Goal: Task Accomplishment & Management: Manage account settings

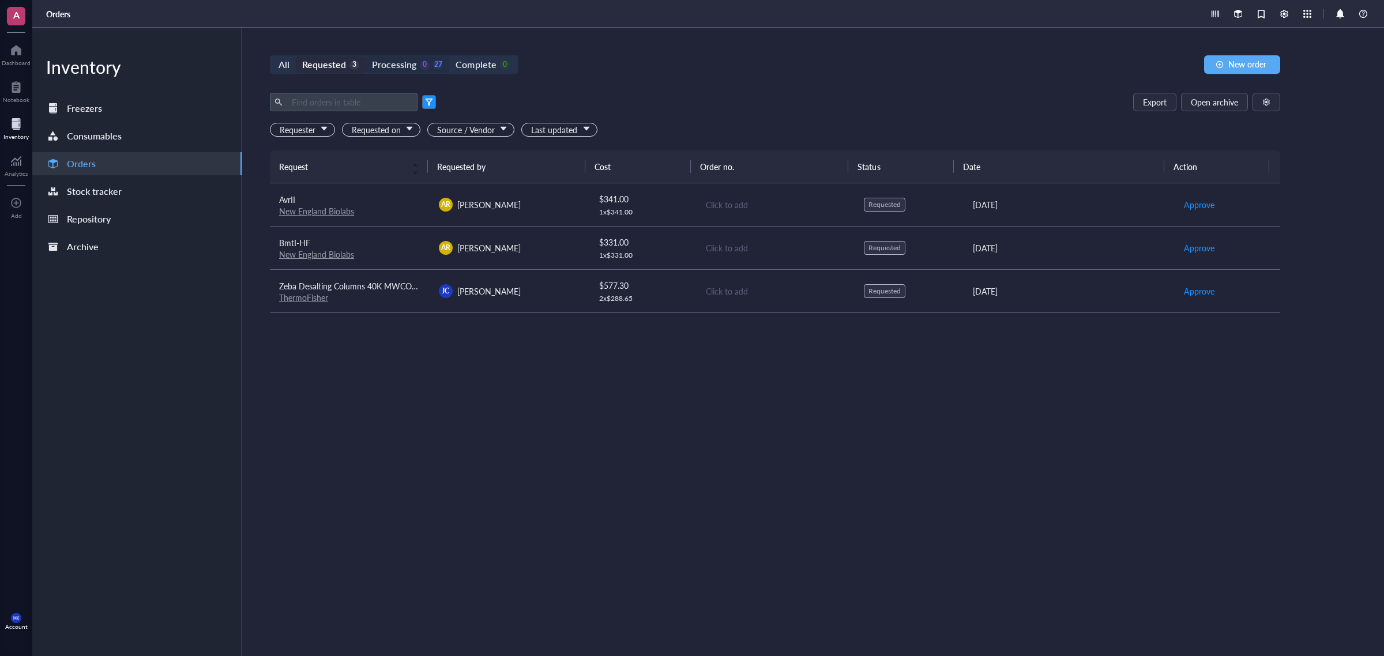
click at [410, 62] on div "Processing" at bounding box center [394, 65] width 44 height 16
click at [366, 57] on input "Processing 0 27" at bounding box center [366, 57] width 0 height 0
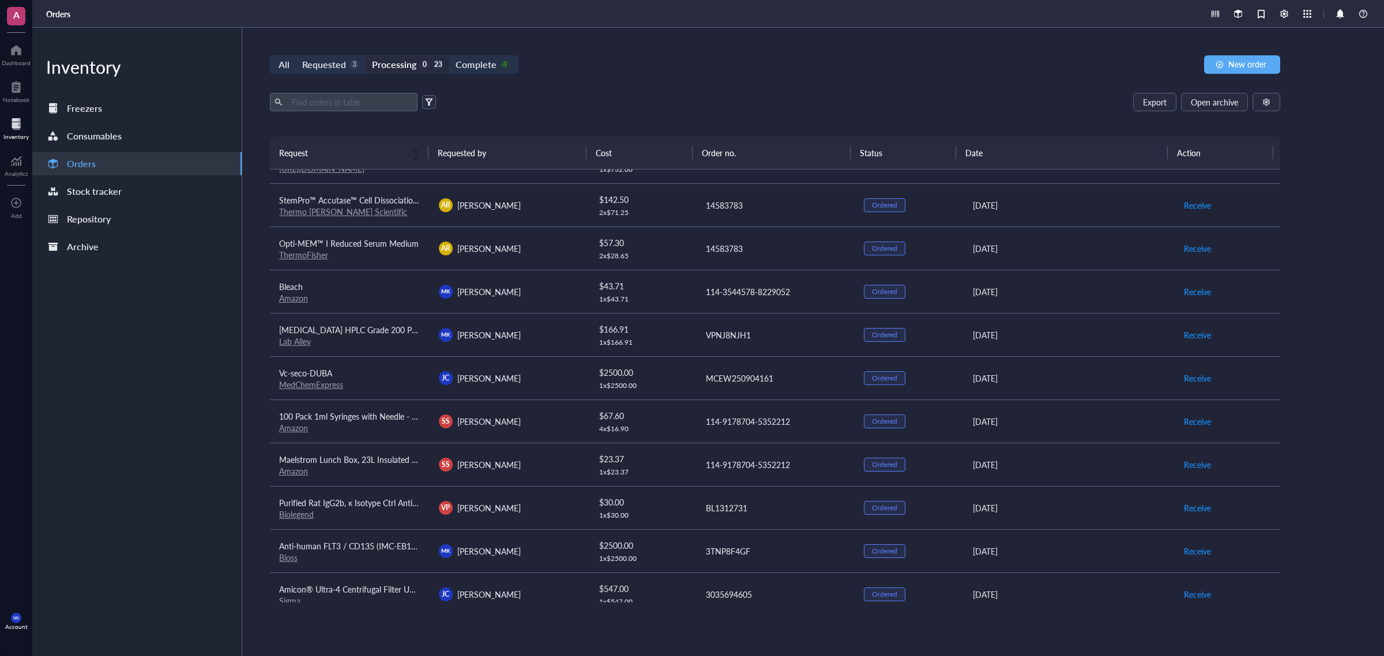
scroll to position [564, 0]
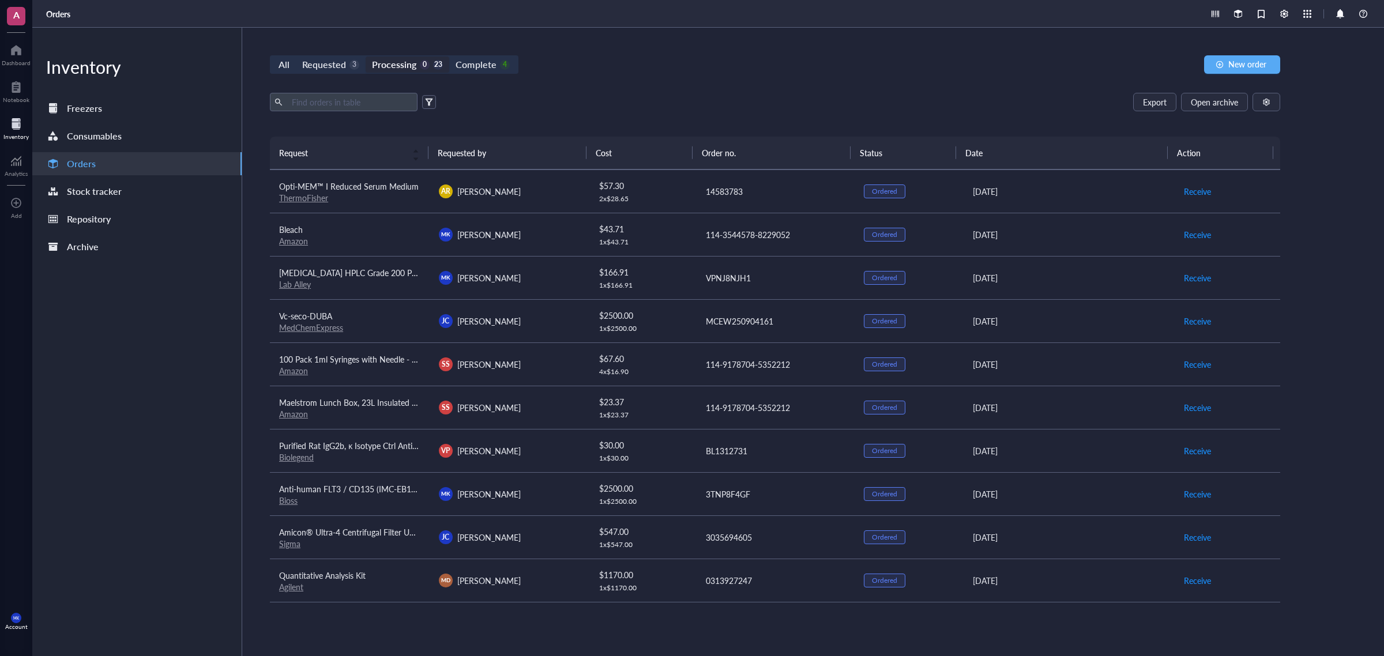
click at [575, 463] on td "VP [PERSON_NAME]" at bounding box center [510, 450] width 160 height 43
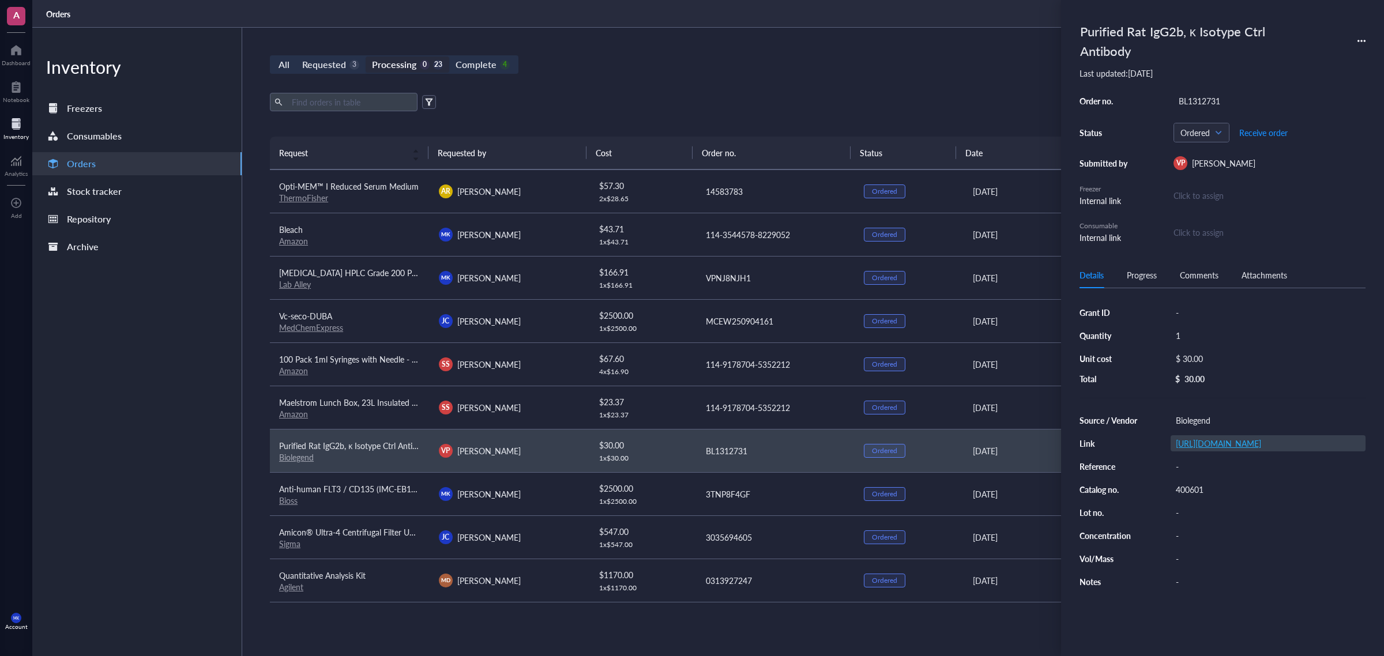
click at [1233, 449] on link "[URL][DOMAIN_NAME]" at bounding box center [1218, 444] width 85 height 12
click at [1214, 104] on div "BL1312731" at bounding box center [1270, 101] width 192 height 16
click at [877, 37] on div "All Requested 3 Processing 0 23 Complete 4 New order Export Open archive Reques…" at bounding box center [775, 342] width 1066 height 629
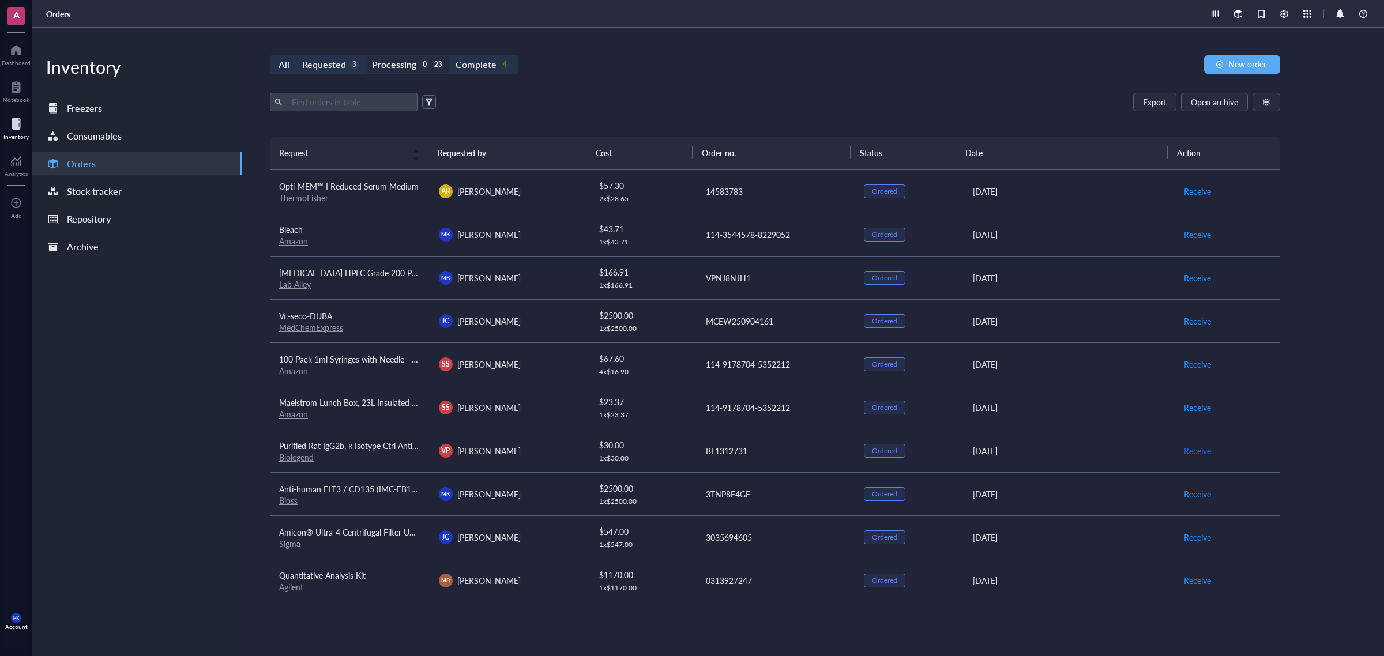
click at [1191, 447] on span "Receive" at bounding box center [1197, 451] width 27 height 13
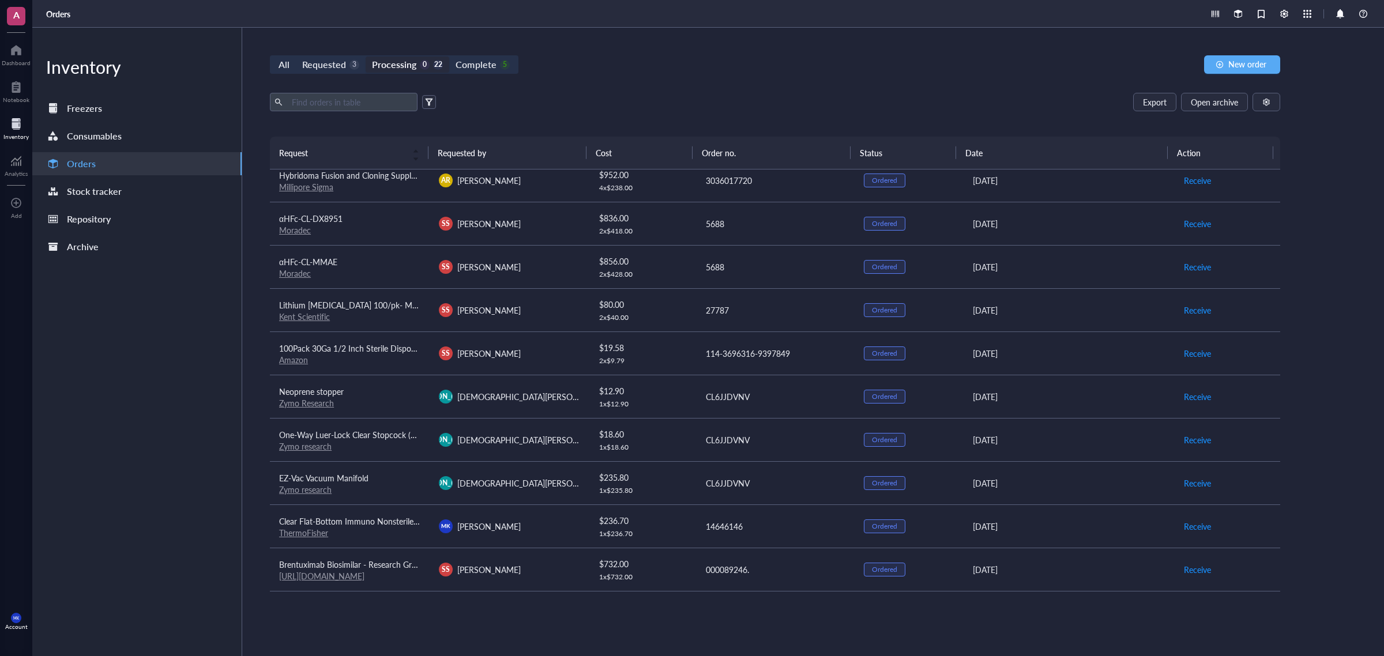
scroll to position [0, 0]
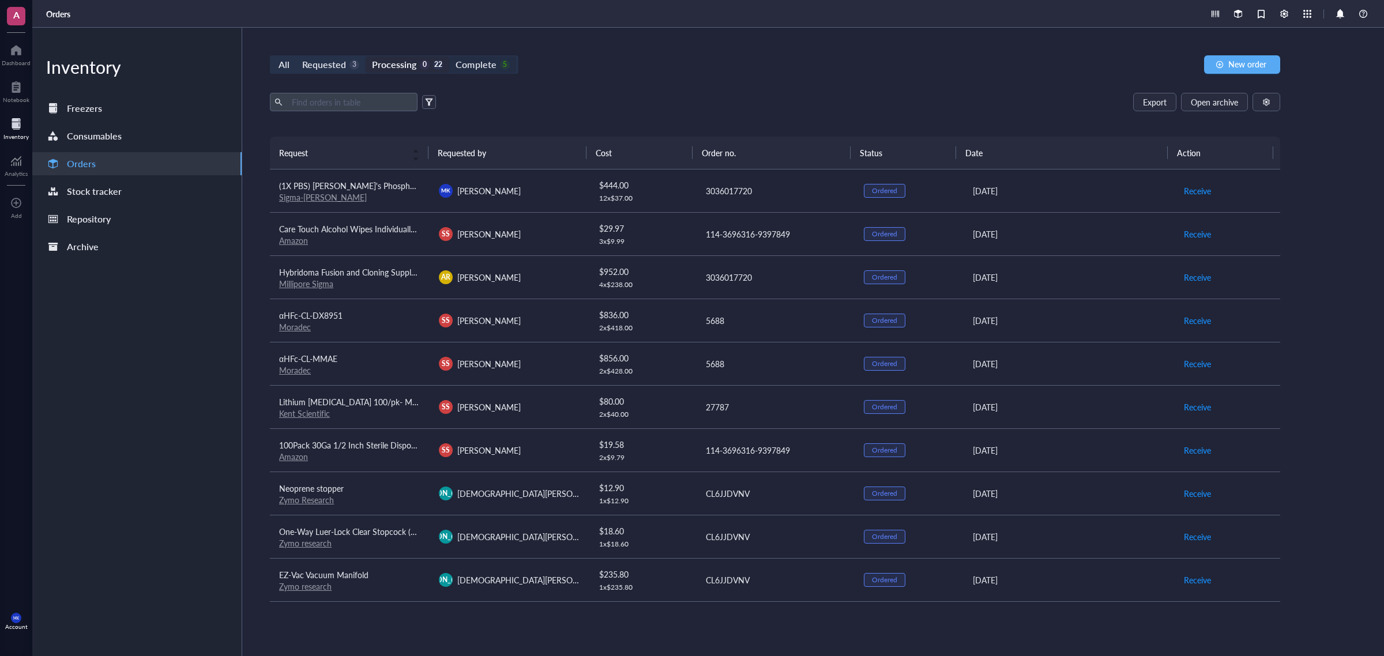
click at [477, 57] on div "Complete" at bounding box center [476, 65] width 40 height 16
click at [449, 57] on input "Complete 5" at bounding box center [449, 57] width 0 height 0
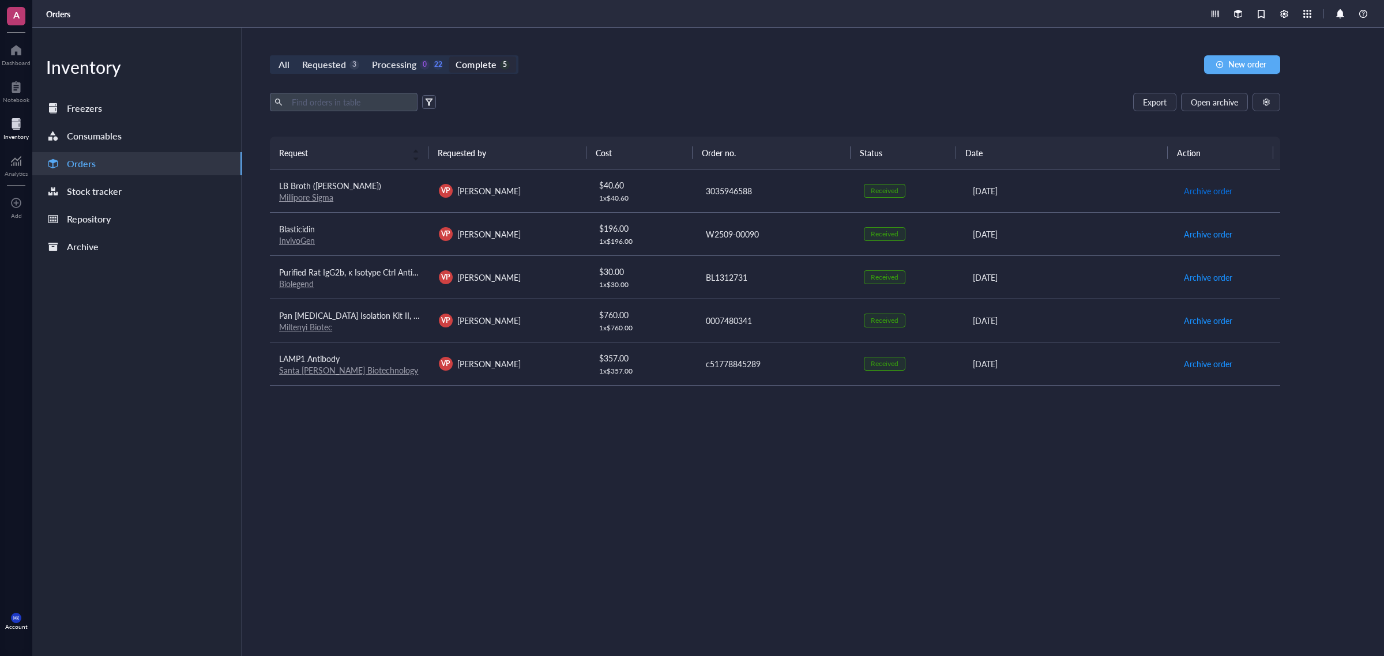
click at [1198, 189] on span "Archive order" at bounding box center [1208, 191] width 48 height 13
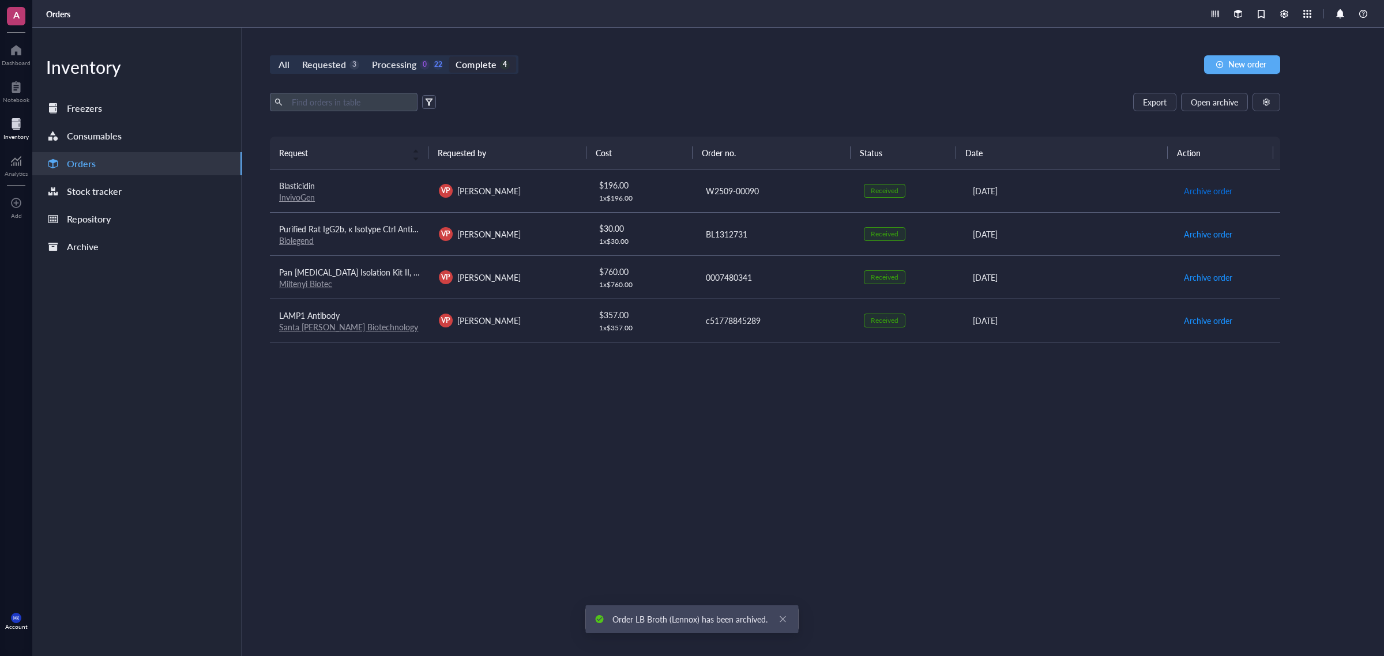
click at [1198, 189] on span "Archive order" at bounding box center [1208, 191] width 48 height 13
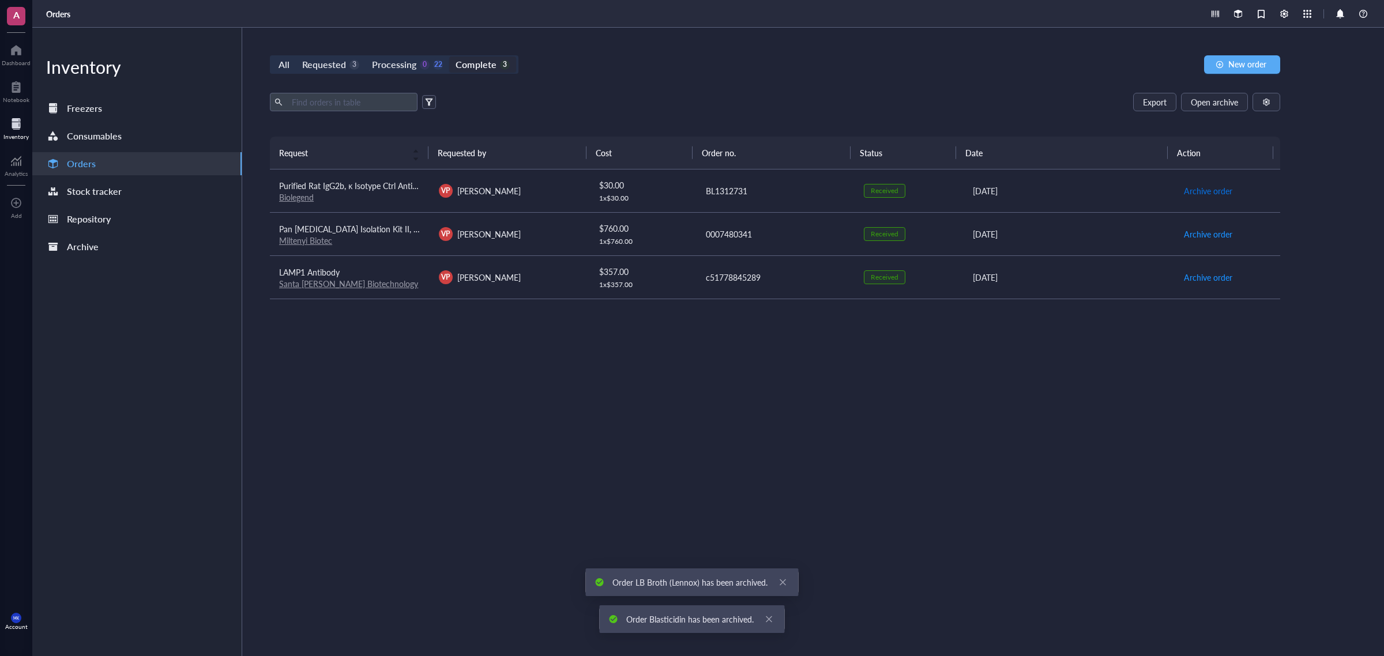
click at [1198, 189] on span "Archive order" at bounding box center [1208, 191] width 48 height 13
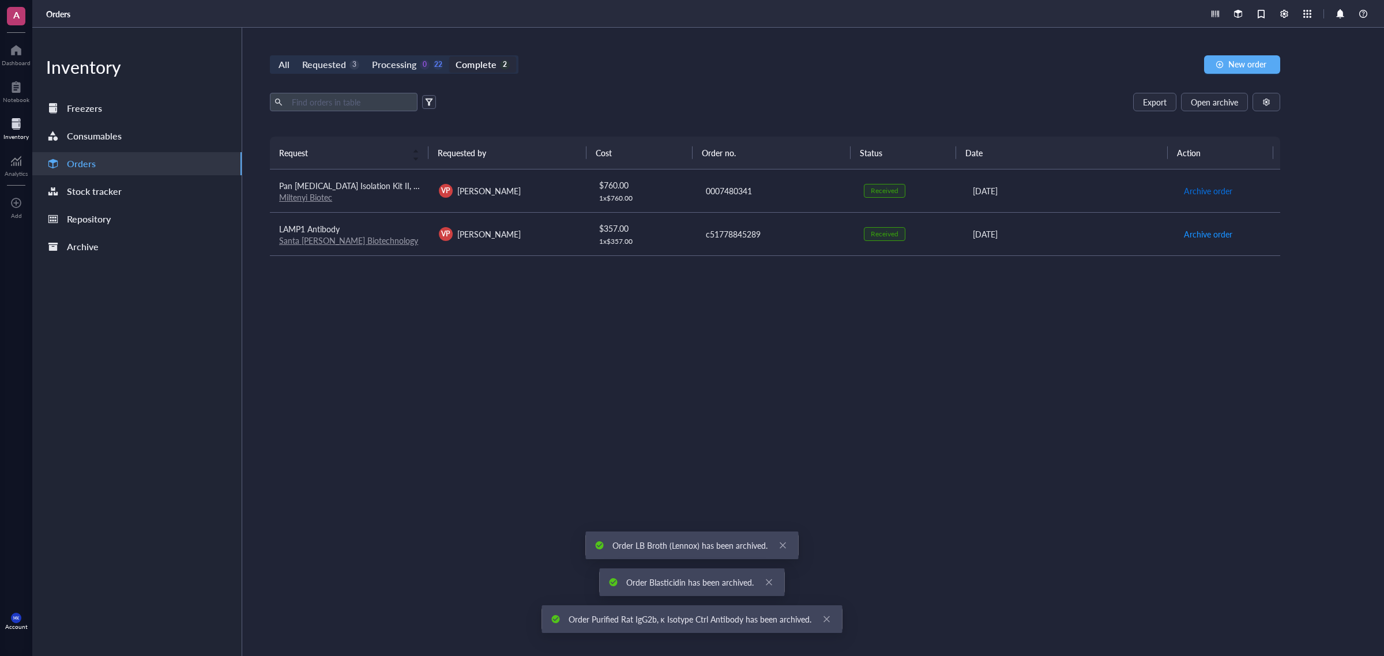
click at [1194, 195] on span "Archive order" at bounding box center [1208, 191] width 48 height 13
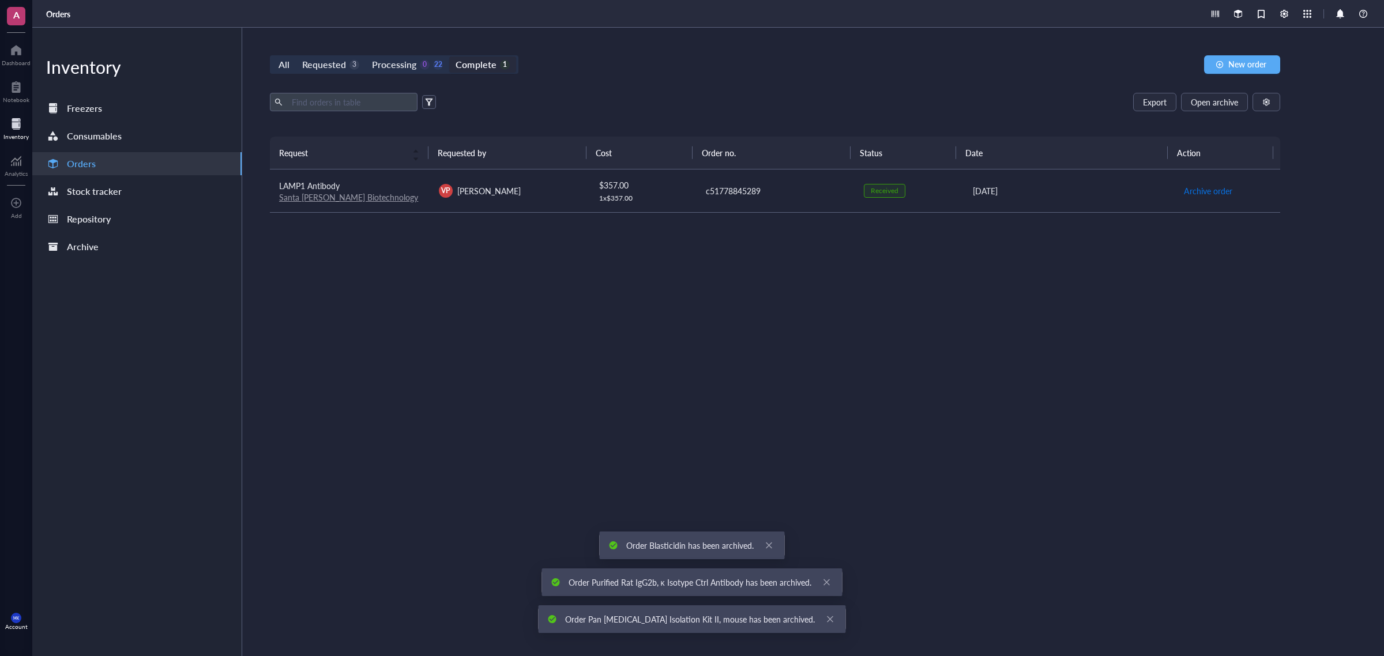
click at [1200, 185] on span "Archive order" at bounding box center [1208, 191] width 48 height 13
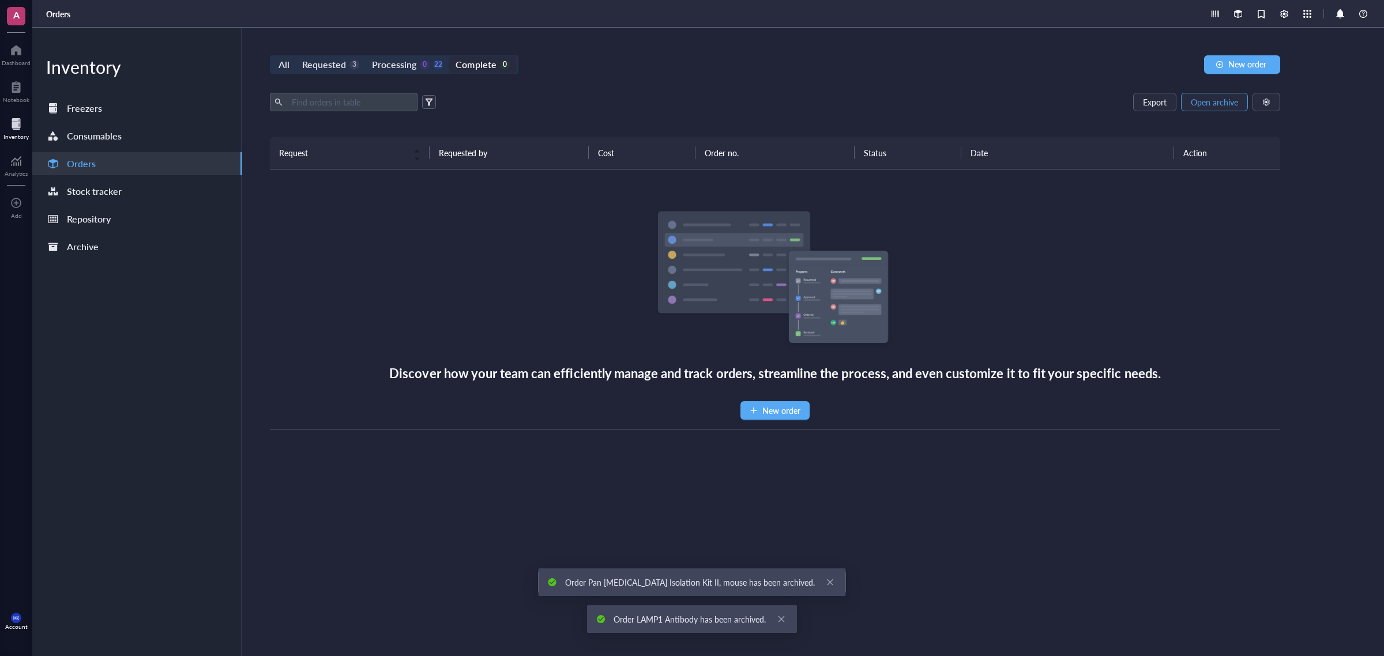
click at [1224, 110] on button "Open archive" at bounding box center [1214, 102] width 67 height 18
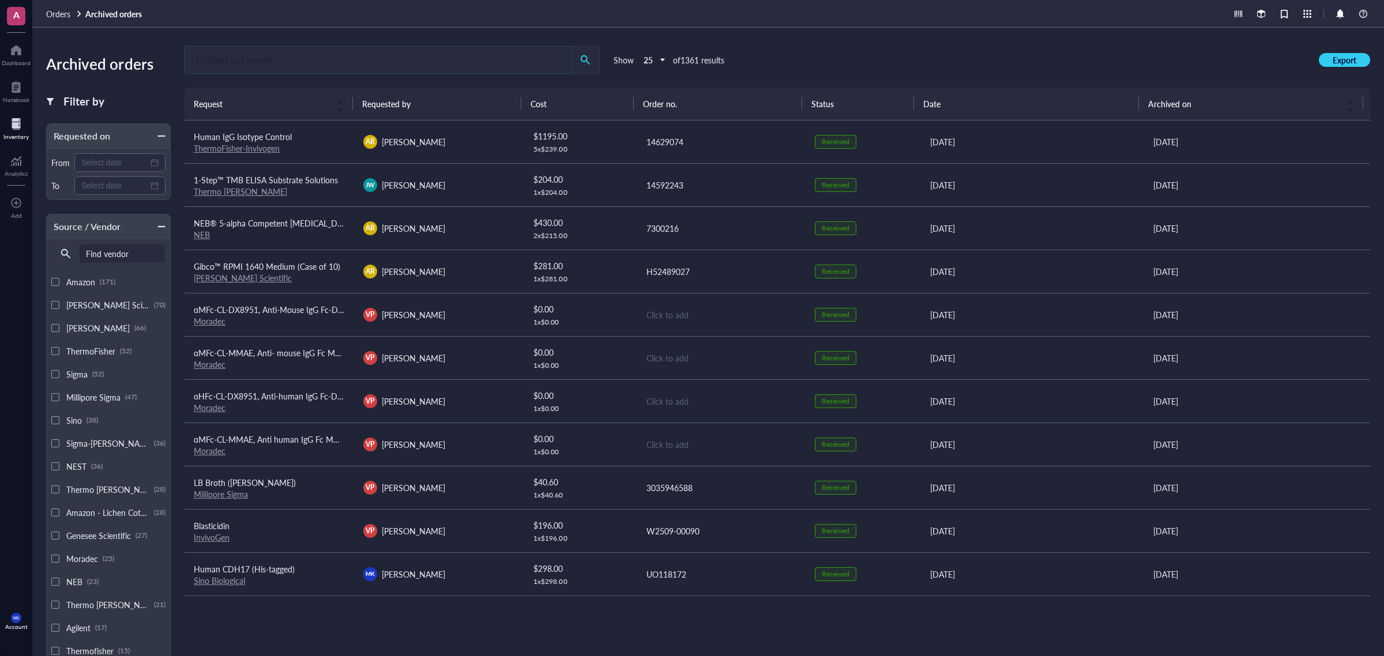
click at [288, 69] on input "search" at bounding box center [378, 60] width 386 height 27
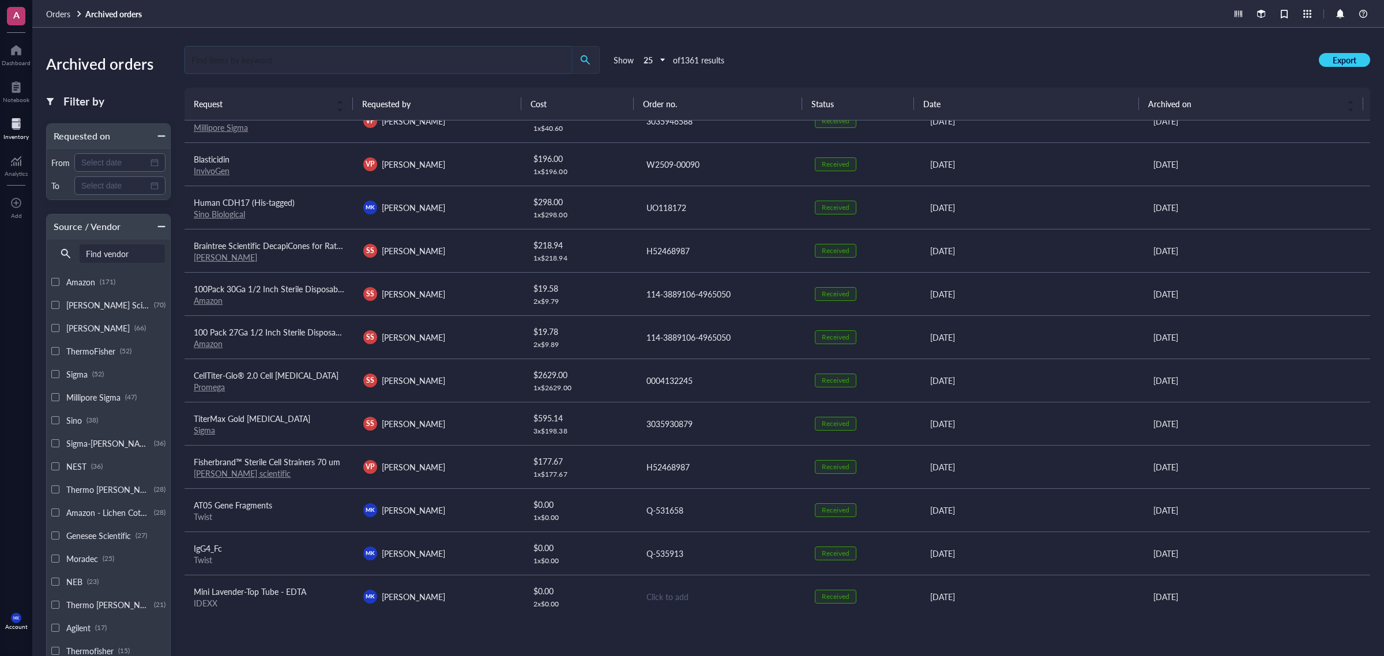
scroll to position [310, 0]
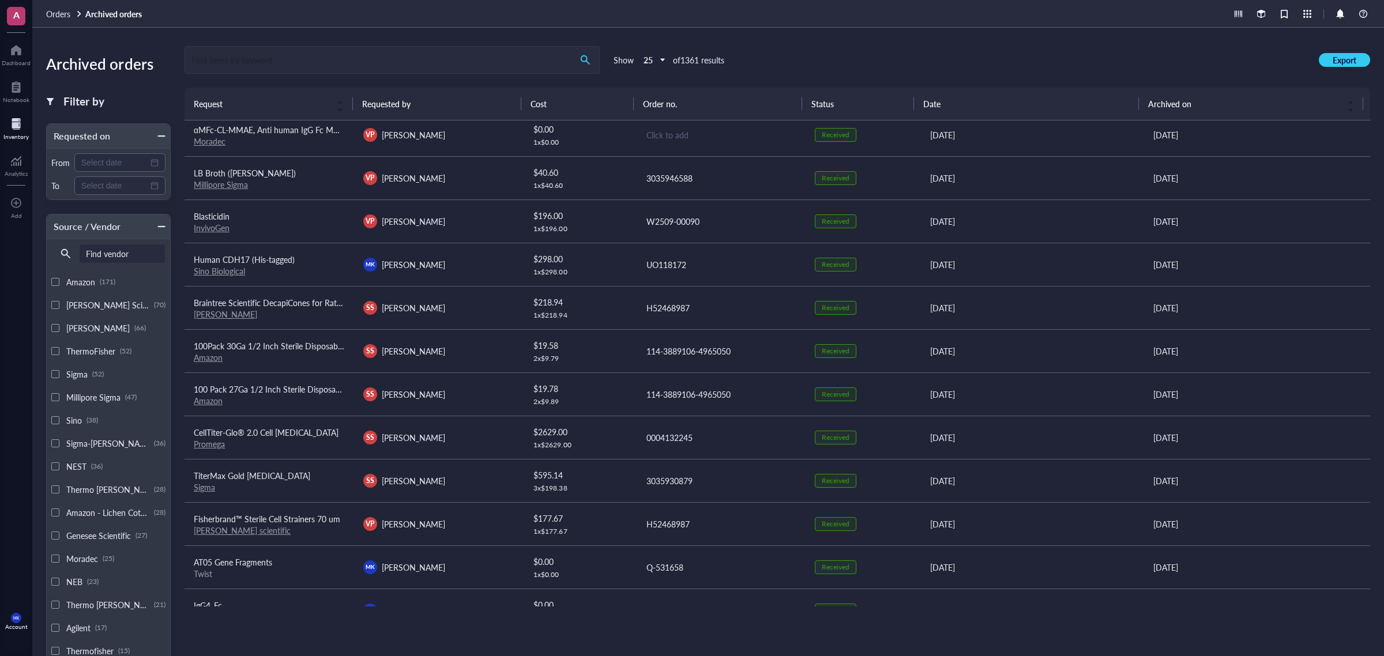
click at [277, 66] on input "search" at bounding box center [378, 60] width 386 height 27
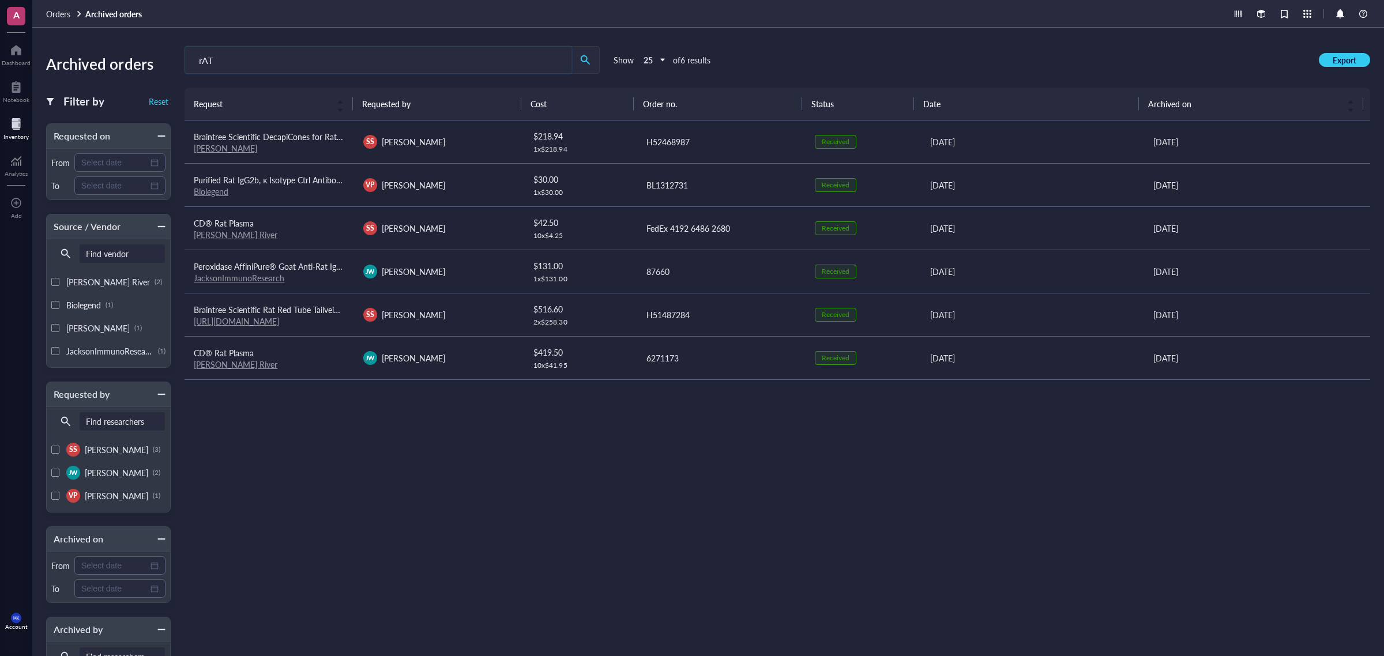
type input "rAT"
click at [318, 205] on td "Purified Rat IgG2b, κ Isotype Ctrl Antibody Biolegend" at bounding box center [270, 184] width 170 height 43
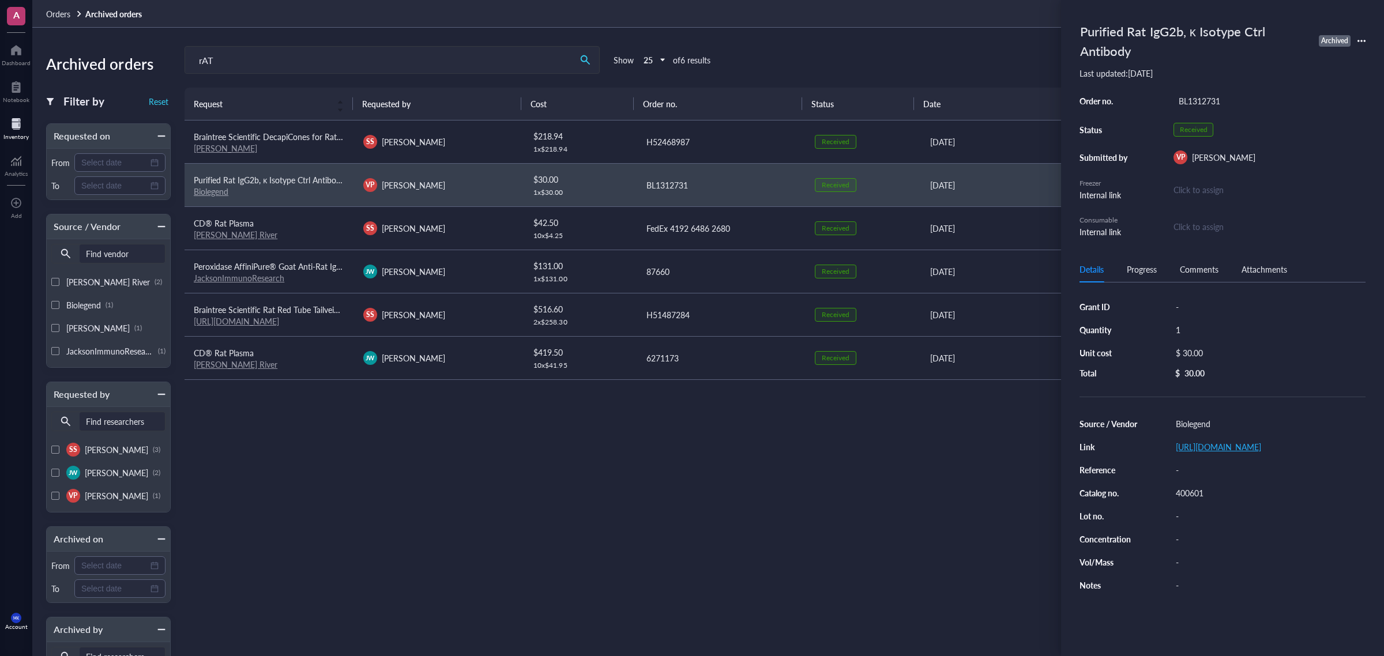
click at [1206, 453] on link "https://www.biolegend.com/en-us/products/purified-rat-igg2b-kappa-isotype-ctrl-…" at bounding box center [1218, 447] width 85 height 12
click at [652, 424] on div "Request Requested by Cost Order no. Status Date Archived on Braintree Scientifi…" at bounding box center [778, 347] width 1186 height 518
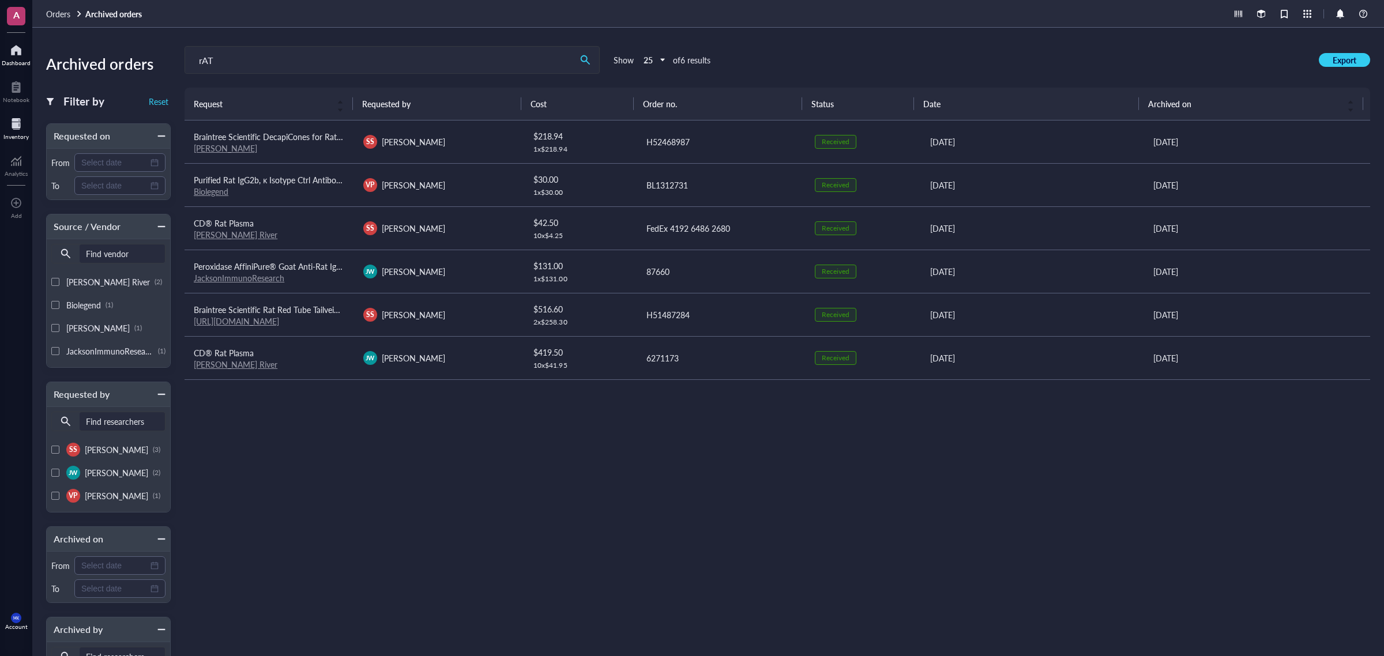
click at [4, 44] on div at bounding box center [16, 50] width 29 height 18
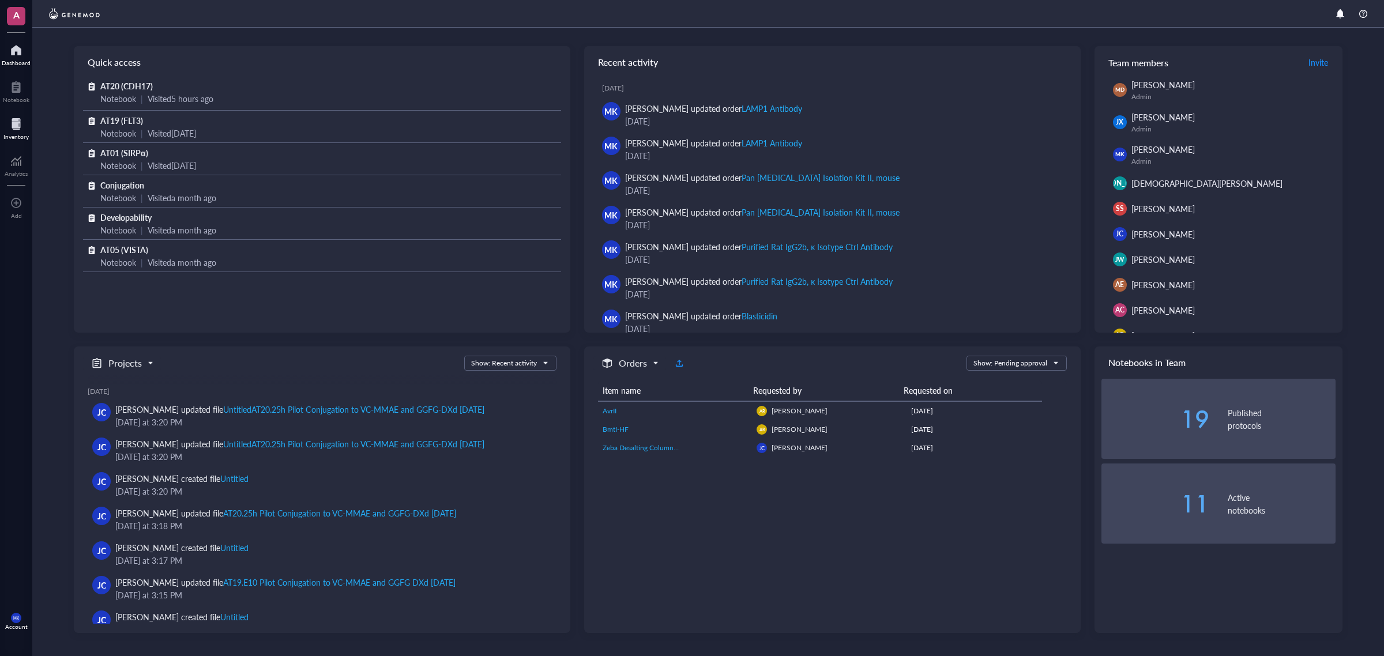
click at [6, 120] on div at bounding box center [15, 124] width 25 height 18
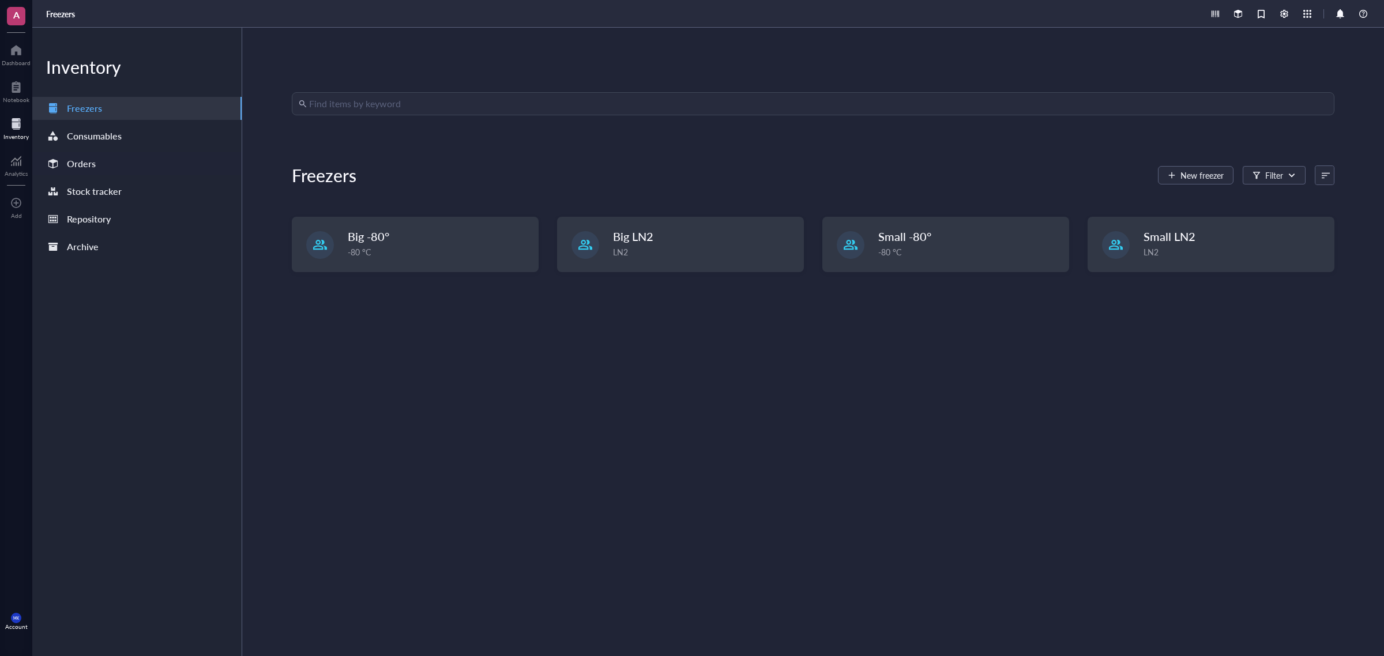
click at [138, 168] on div "Orders" at bounding box center [136, 163] width 209 height 23
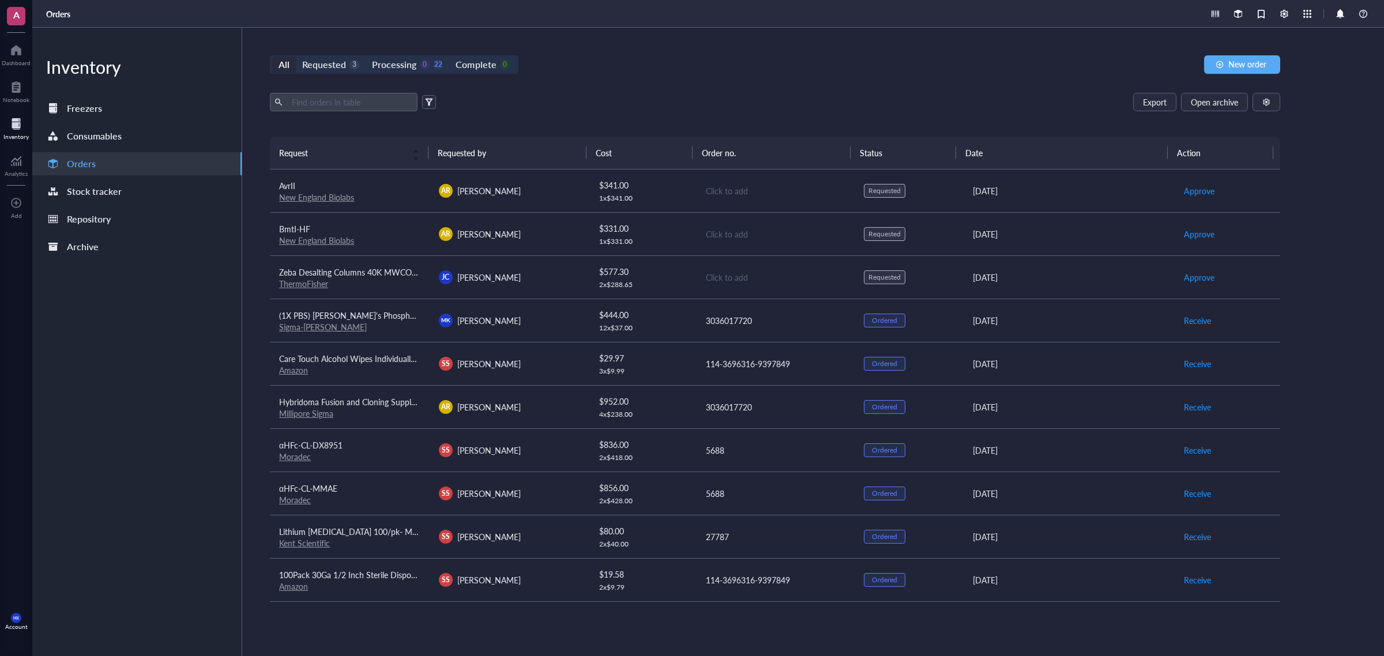
click at [659, 279] on div "$ 577.30 2 x $ 288.65" at bounding box center [642, 277] width 87 height 24
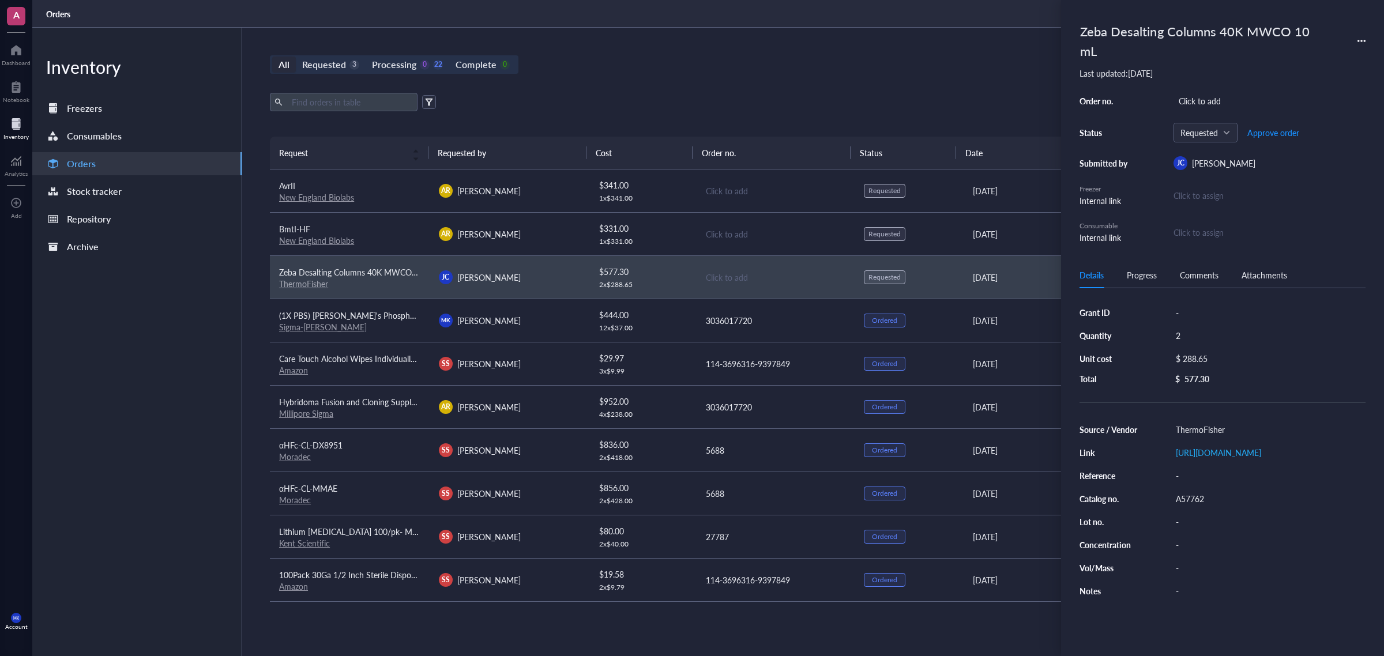
click at [716, 93] on div "Export Open archive" at bounding box center [775, 102] width 1010 height 18
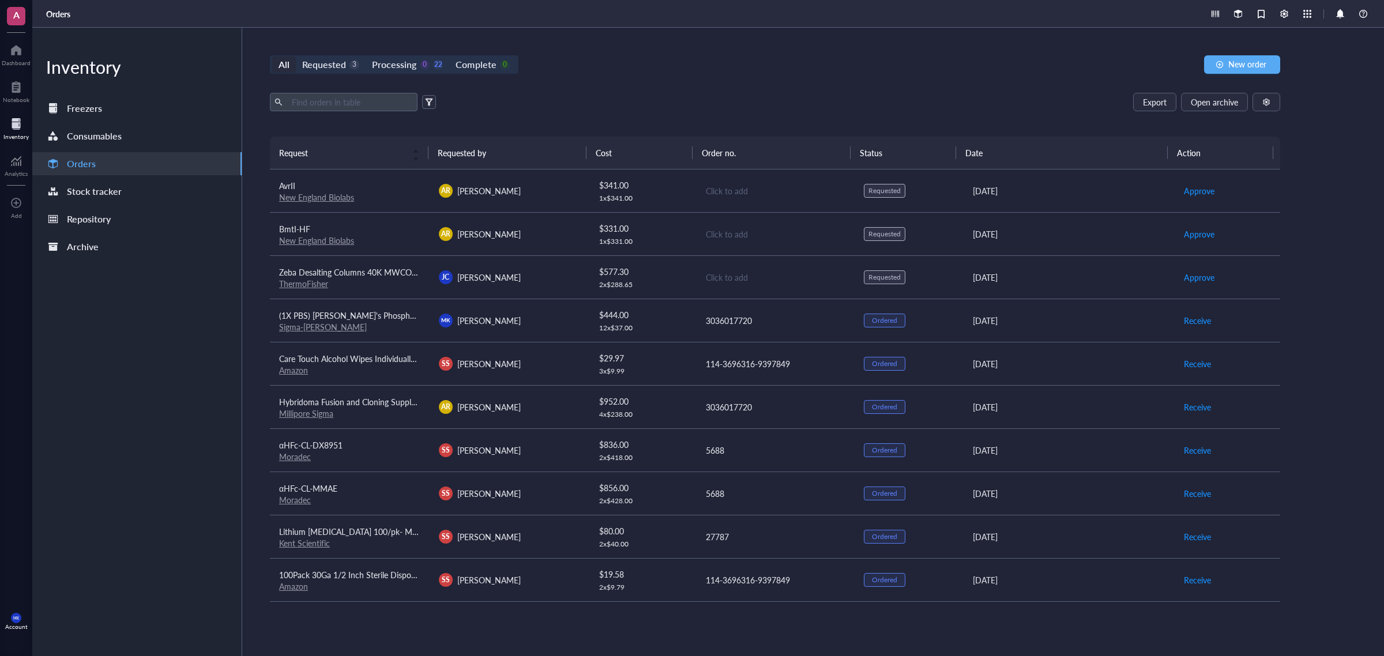
click at [661, 266] on div "$ 577.30" at bounding box center [642, 271] width 87 height 13
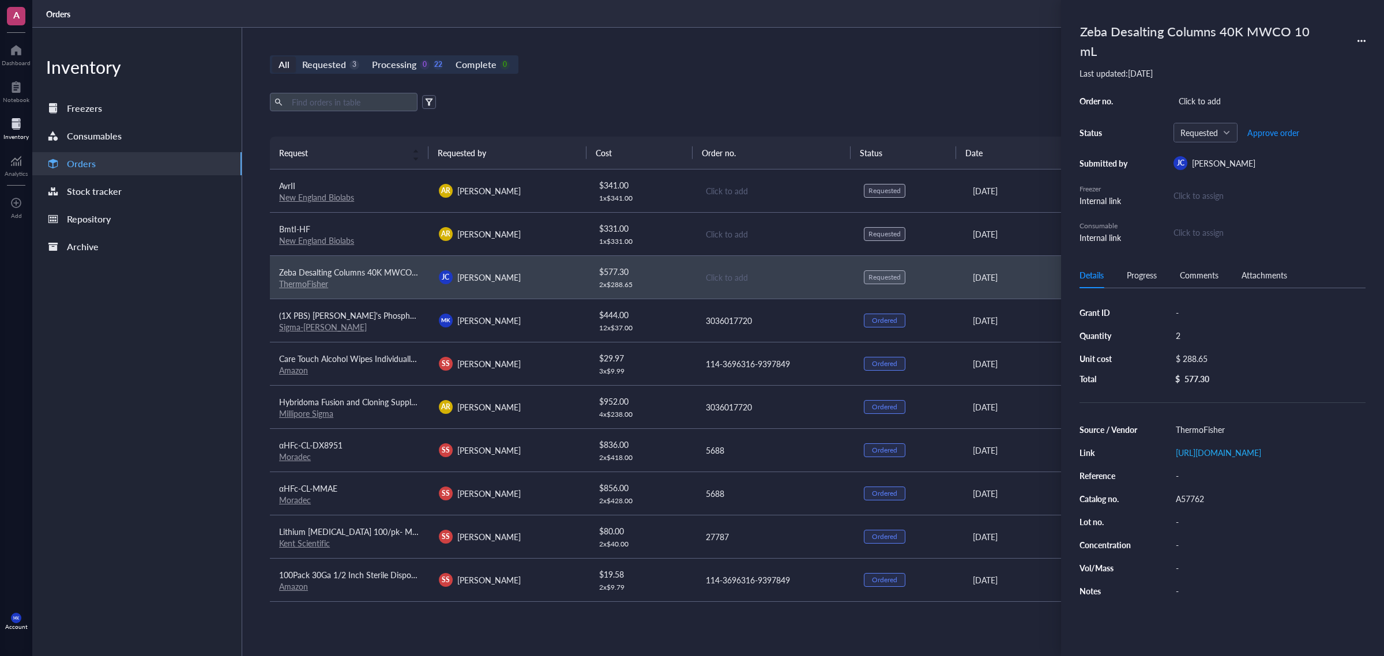
drag, startPoint x: 835, startPoint y: 72, endPoint x: 841, endPoint y: 77, distance: 7.4
click at [835, 72] on div "All Requested 3 Processing 0 22 Complete 0 New order" at bounding box center [775, 64] width 1010 height 18
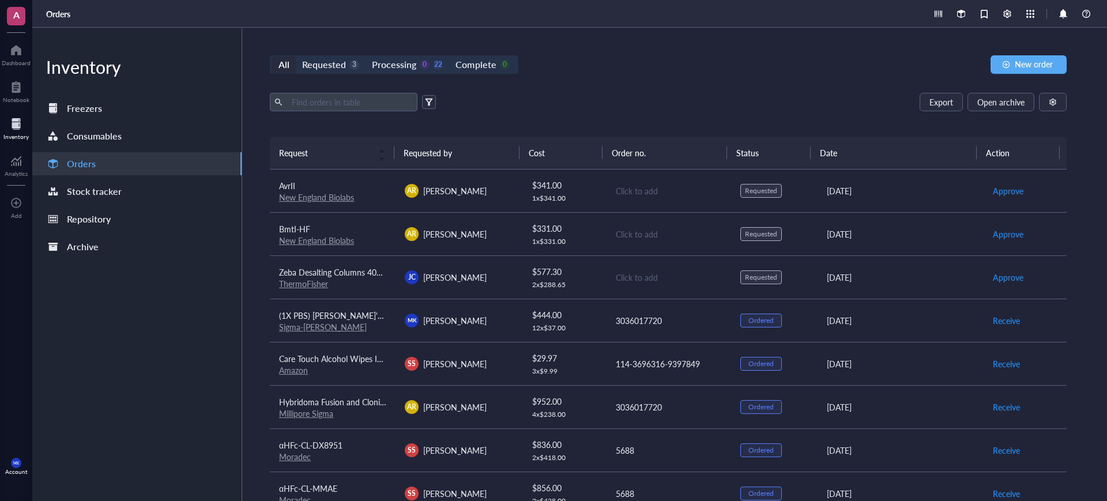
drag, startPoint x: 339, startPoint y: 2, endPoint x: 708, endPoint y: 58, distance: 374.0
click at [708, 58] on div "All Requested 3 Processing 0 22 Complete 0 New order" at bounding box center [668, 64] width 797 height 18
click at [668, 265] on td "Click to add" at bounding box center [669, 276] width 126 height 43
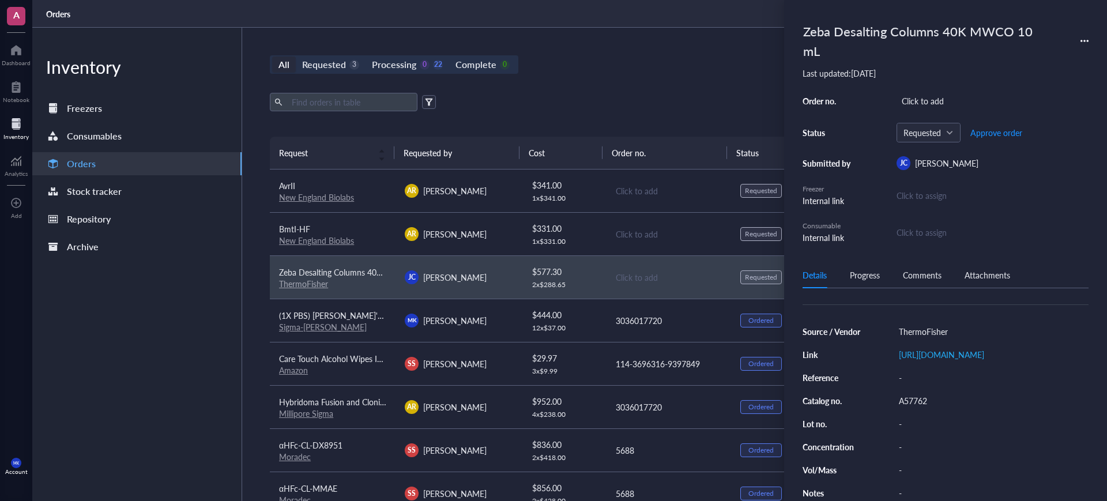
scroll to position [113, 0]
click at [915, 95] on div "Click to add" at bounding box center [993, 101] width 192 height 16
type input "14648443"
click at [598, 142] on th "Cost" at bounding box center [561, 153] width 83 height 32
click at [665, 77] on div "All Requested 3 Processing 0 22 Complete 0 New order Export Open archive Reques…" at bounding box center [668, 264] width 852 height 473
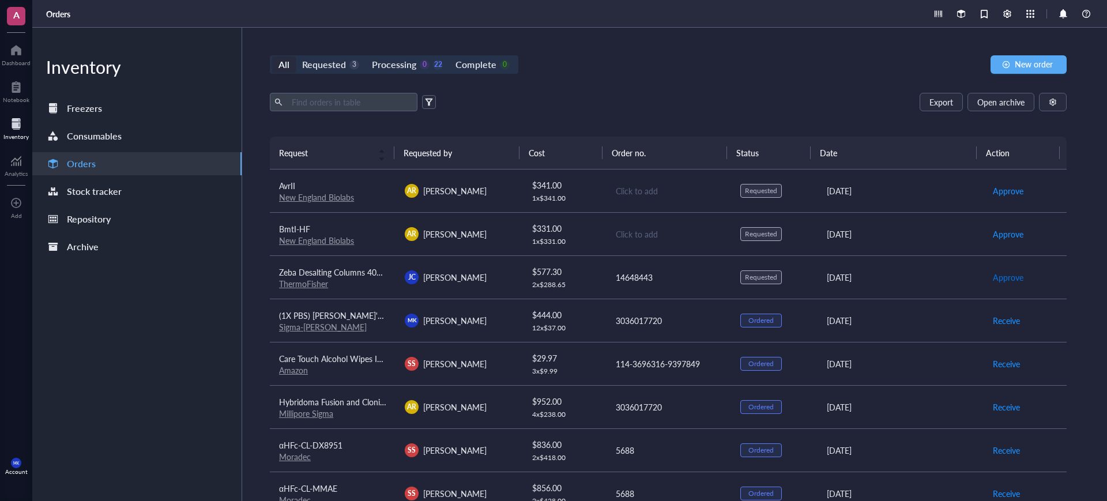
click at [997, 271] on span "Approve" at bounding box center [1008, 277] width 31 height 13
click at [998, 279] on span "Place order" at bounding box center [1013, 277] width 40 height 13
click at [325, 242] on link "New England Biolabs" at bounding box center [316, 241] width 75 height 12
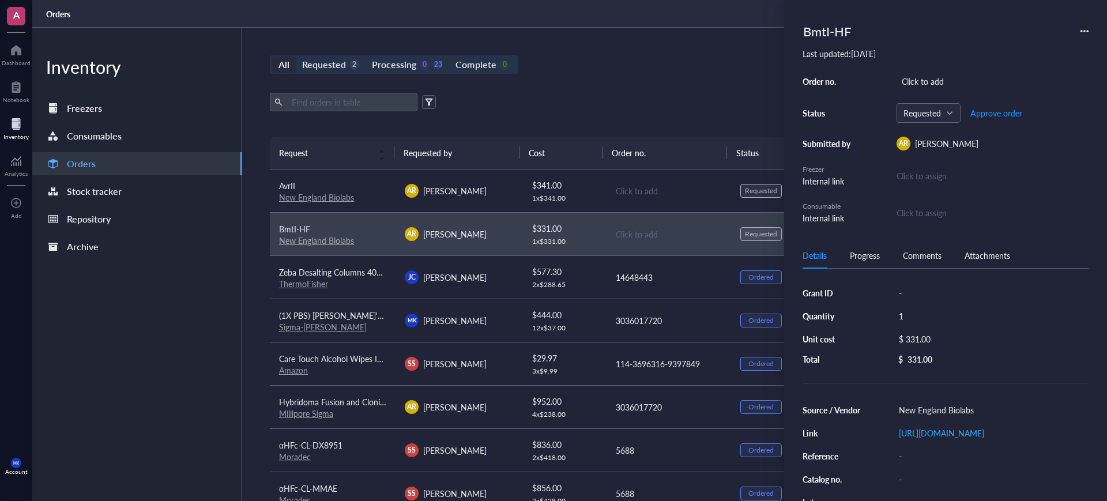
click at [306, 196] on link "New England Biolabs" at bounding box center [316, 197] width 75 height 12
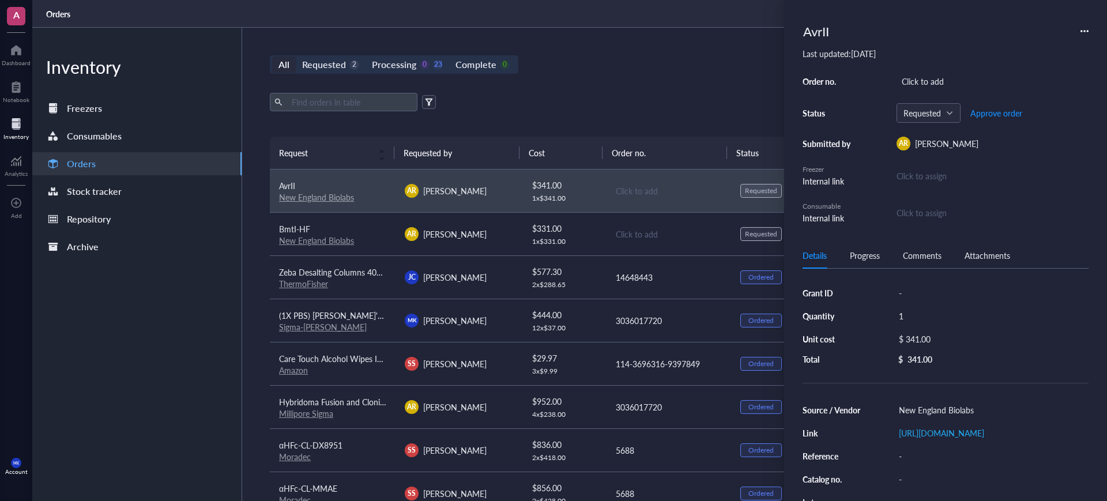
click at [587, 224] on div "$ 331.00" at bounding box center [564, 228] width 65 height 13
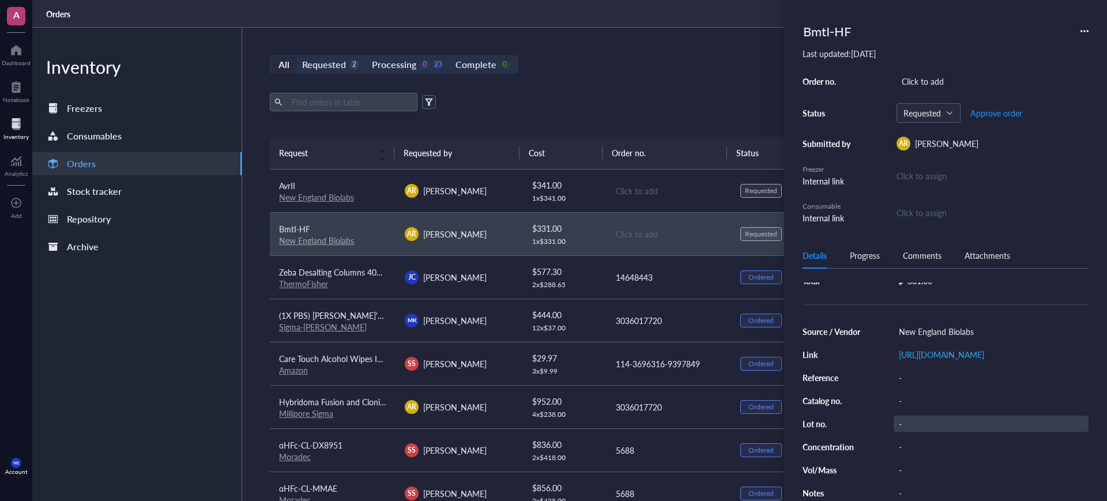
scroll to position [21, 0]
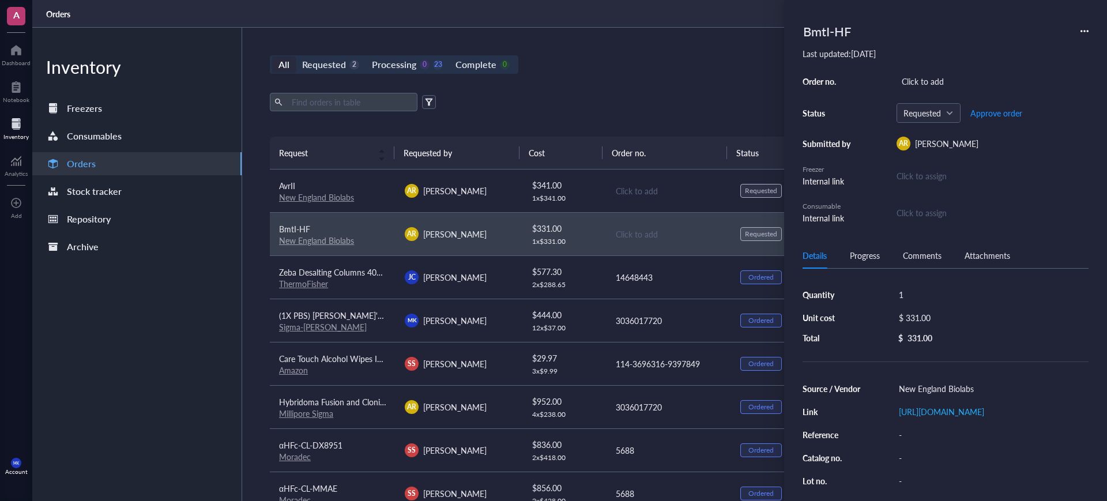
click at [593, 195] on td "$ 341.00 1 x $ 341.00" at bounding box center [564, 191] width 84 height 43
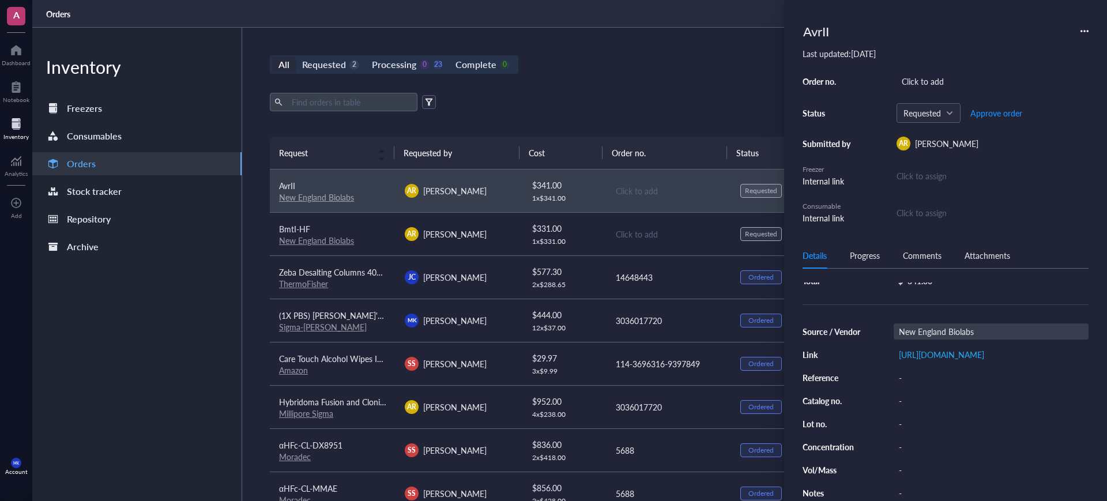
scroll to position [83, 0]
click at [677, 108] on div "Export Open archive" at bounding box center [668, 102] width 797 height 18
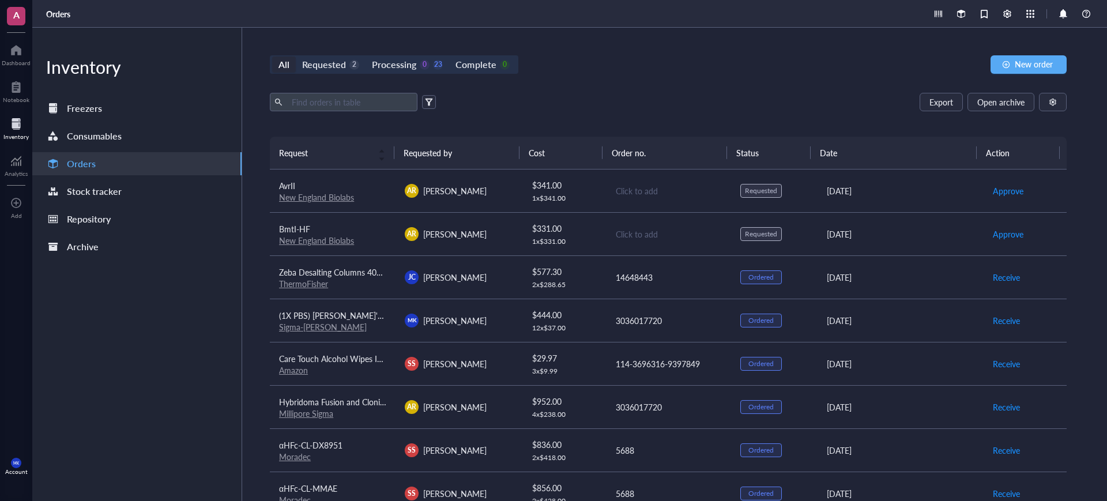
drag, startPoint x: 804, startPoint y: 106, endPoint x: 552, endPoint y: 105, distance: 252.0
click at [804, 106] on div "Export Open archive" at bounding box center [668, 102] width 797 height 18
click at [494, 186] on div "AR Ana Rosinol" at bounding box center [458, 191] width 107 height 14
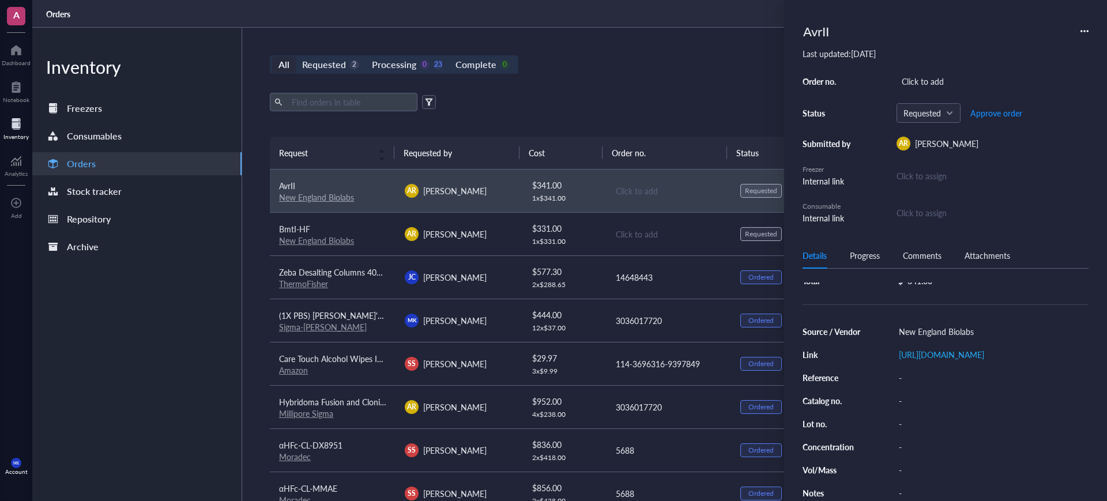
click at [675, 108] on div "Export Open archive" at bounding box center [668, 102] width 797 height 18
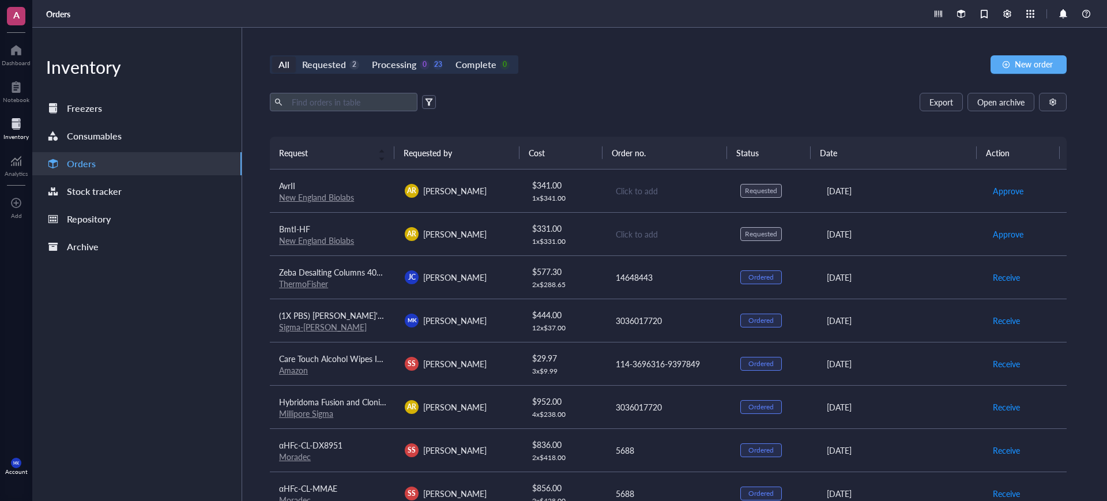
click at [188, 315] on div "Inventory Freezers Consumables Orders Stock tracker Repository Archive" at bounding box center [137, 264] width 210 height 473
click at [350, 68] on div "2" at bounding box center [354, 65] width 10 height 10
click at [296, 57] on input "Requested 2" at bounding box center [296, 57] width 0 height 0
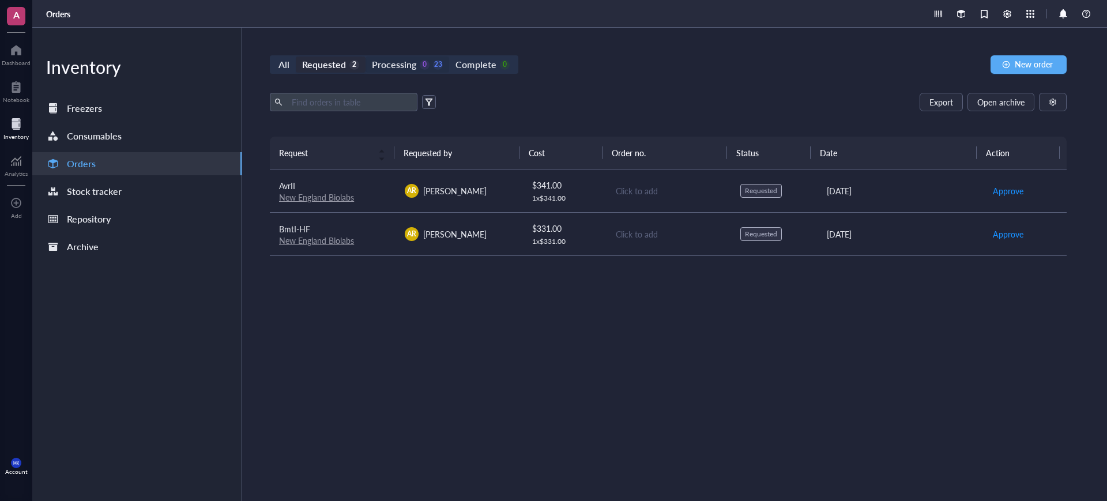
drag, startPoint x: 431, startPoint y: 70, endPoint x: 466, endPoint y: 64, distance: 35.1
click at [433, 70] on div "Processing 0 23" at bounding box center [407, 65] width 71 height 16
click at [366, 57] on input "Processing 0 23" at bounding box center [366, 57] width 0 height 0
click at [466, 64] on div "Complete" at bounding box center [476, 65] width 40 height 16
click at [449, 57] on input "Complete 0" at bounding box center [449, 57] width 0 height 0
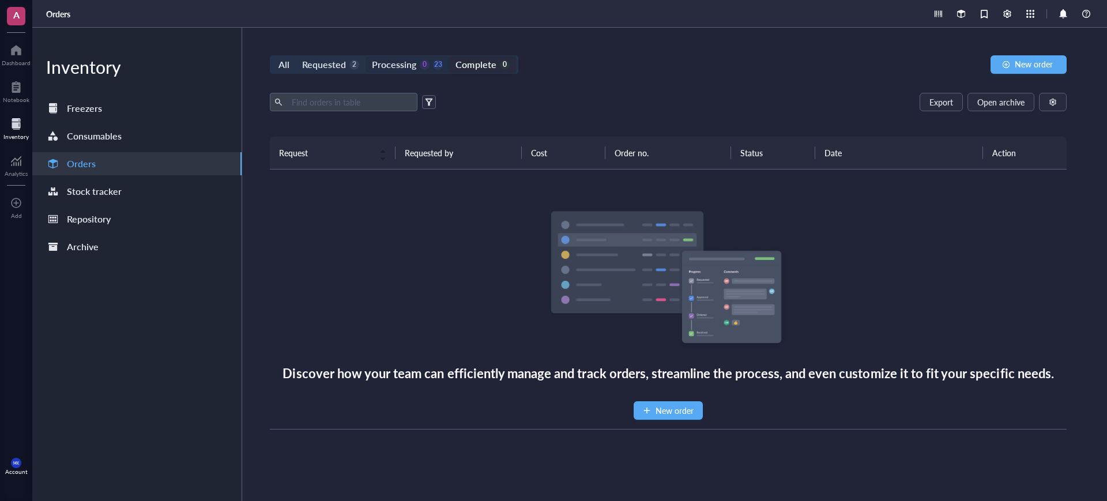
click at [392, 68] on div "Processing" at bounding box center [394, 65] width 44 height 16
click at [366, 57] on input "Processing 0 23" at bounding box center [366, 57] width 0 height 0
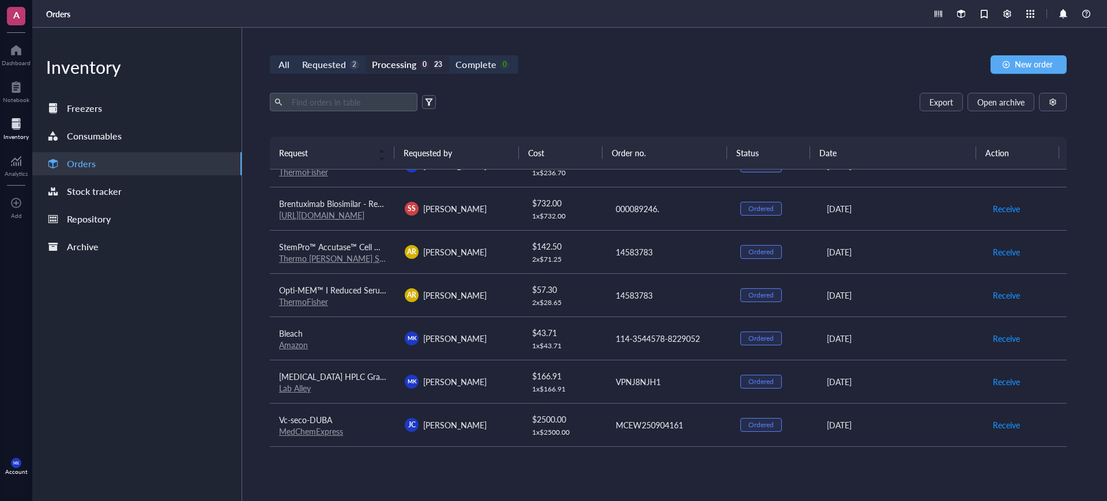
scroll to position [573, 0]
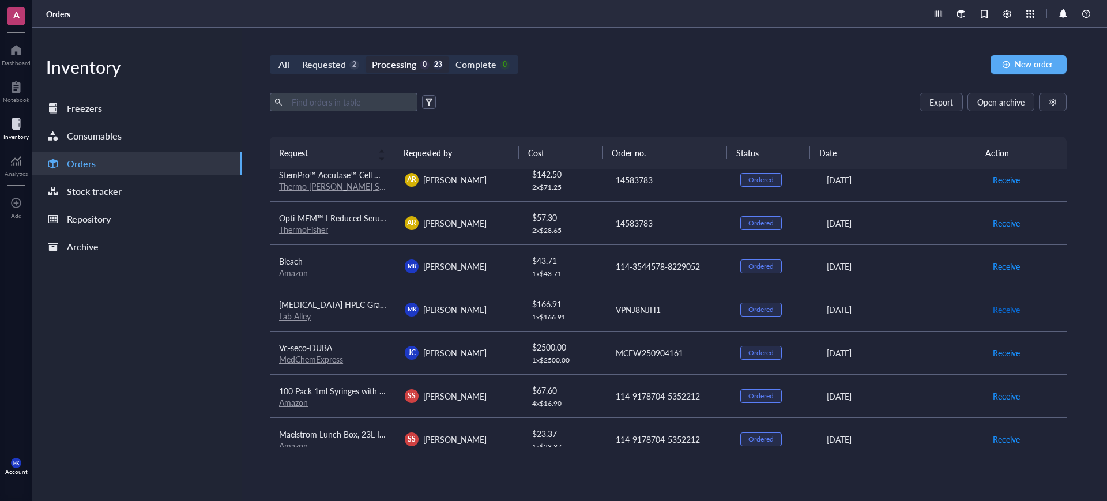
click at [1002, 314] on span "Receive" at bounding box center [1006, 309] width 27 height 13
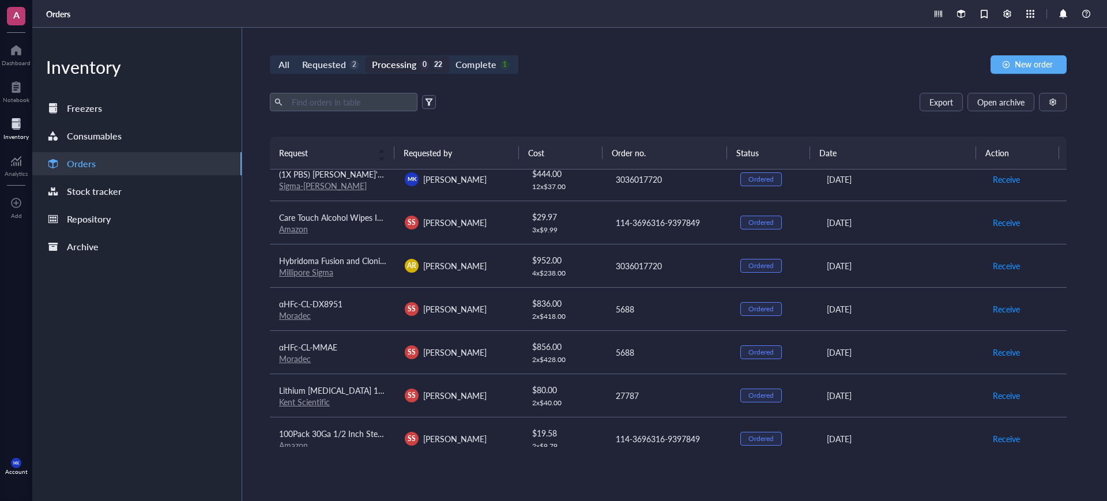
scroll to position [0, 0]
